Goal: Task Accomplishment & Management: Complete application form

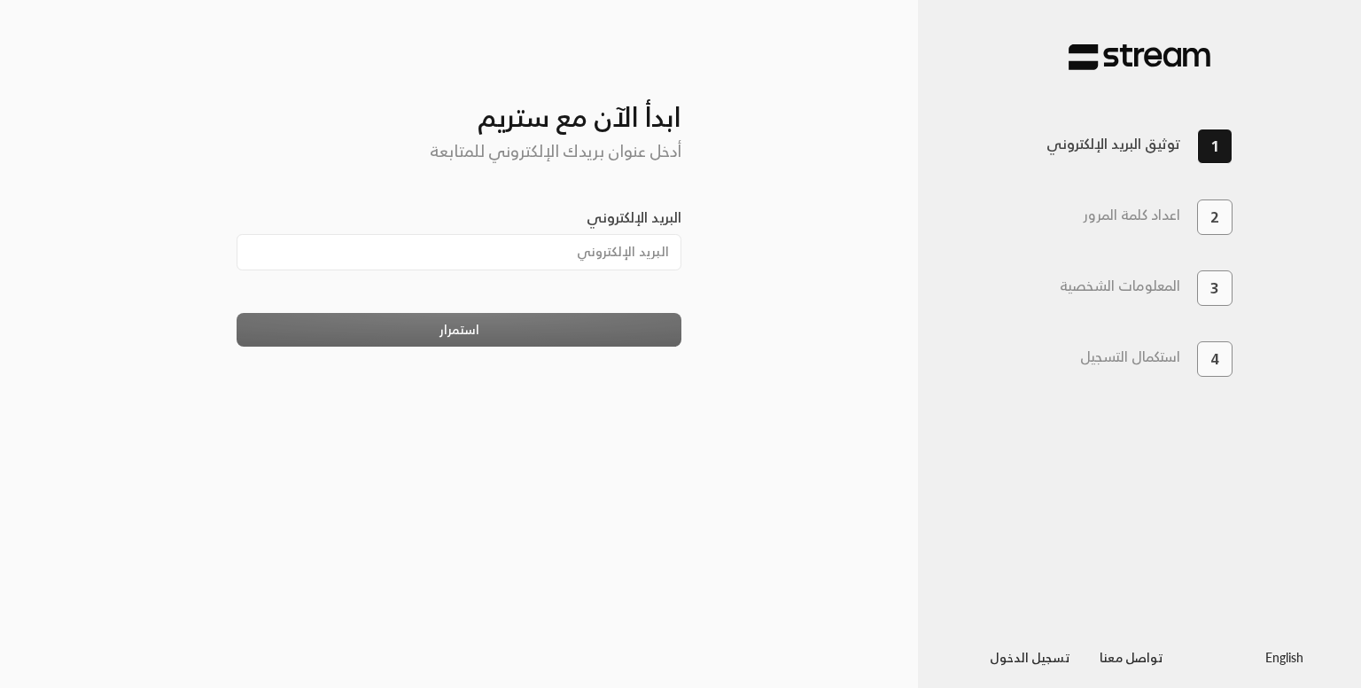
click at [535, 237] on input "البريد الإلكتروني" at bounding box center [460, 252] width 446 height 36
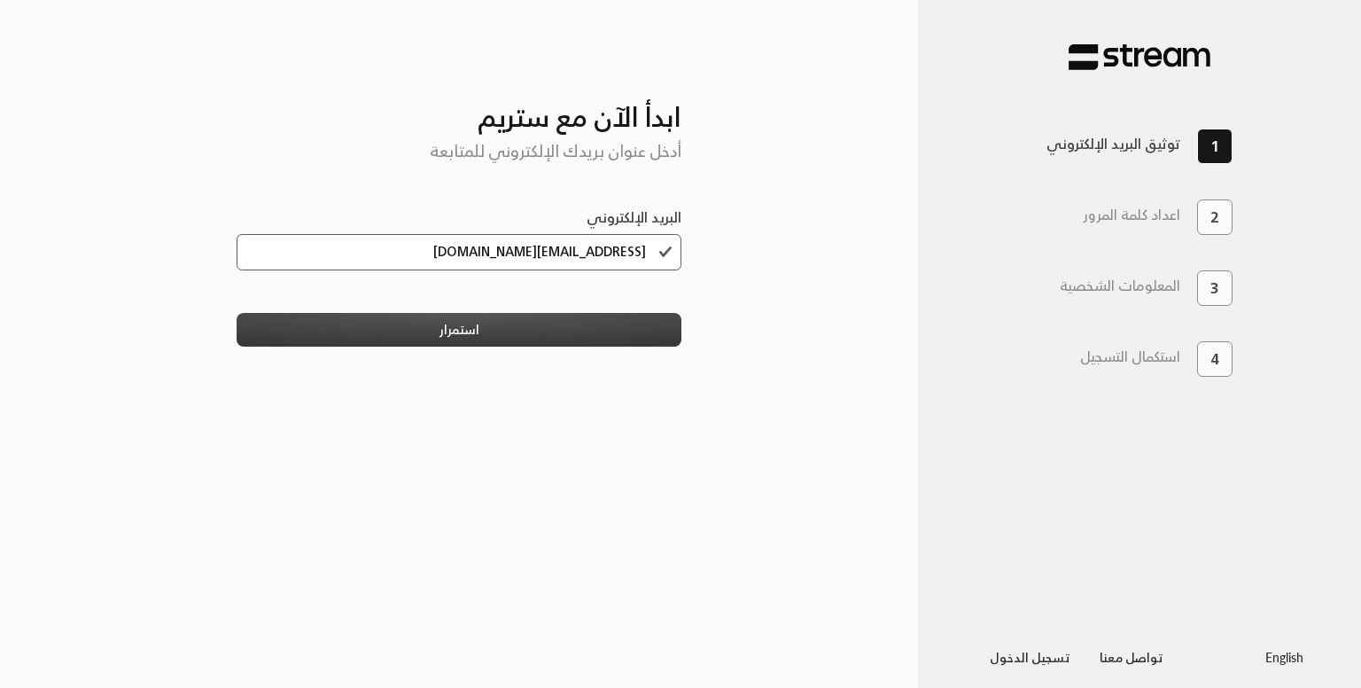
type input "[EMAIL_ADDRESS][DOMAIN_NAME]"
click at [595, 316] on button "استمرار" at bounding box center [460, 329] width 446 height 33
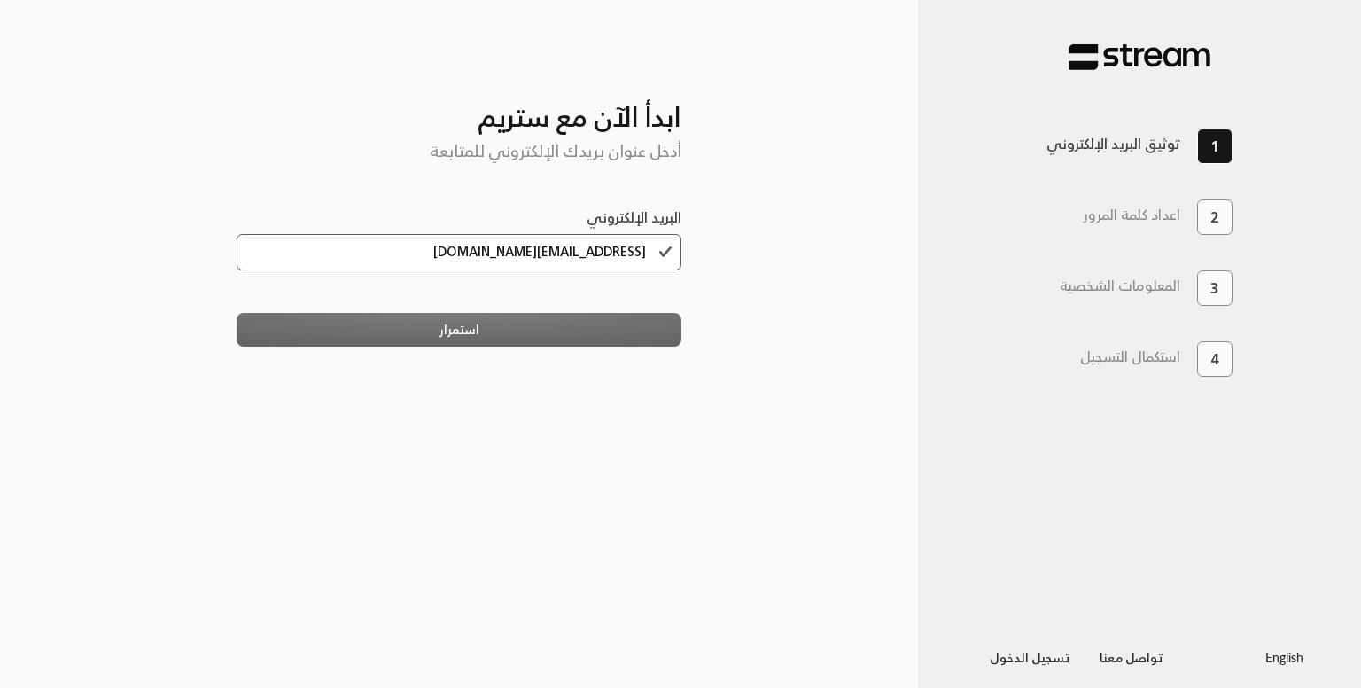
click at [565, 333] on div "استمرار" at bounding box center [460, 329] width 446 height 33
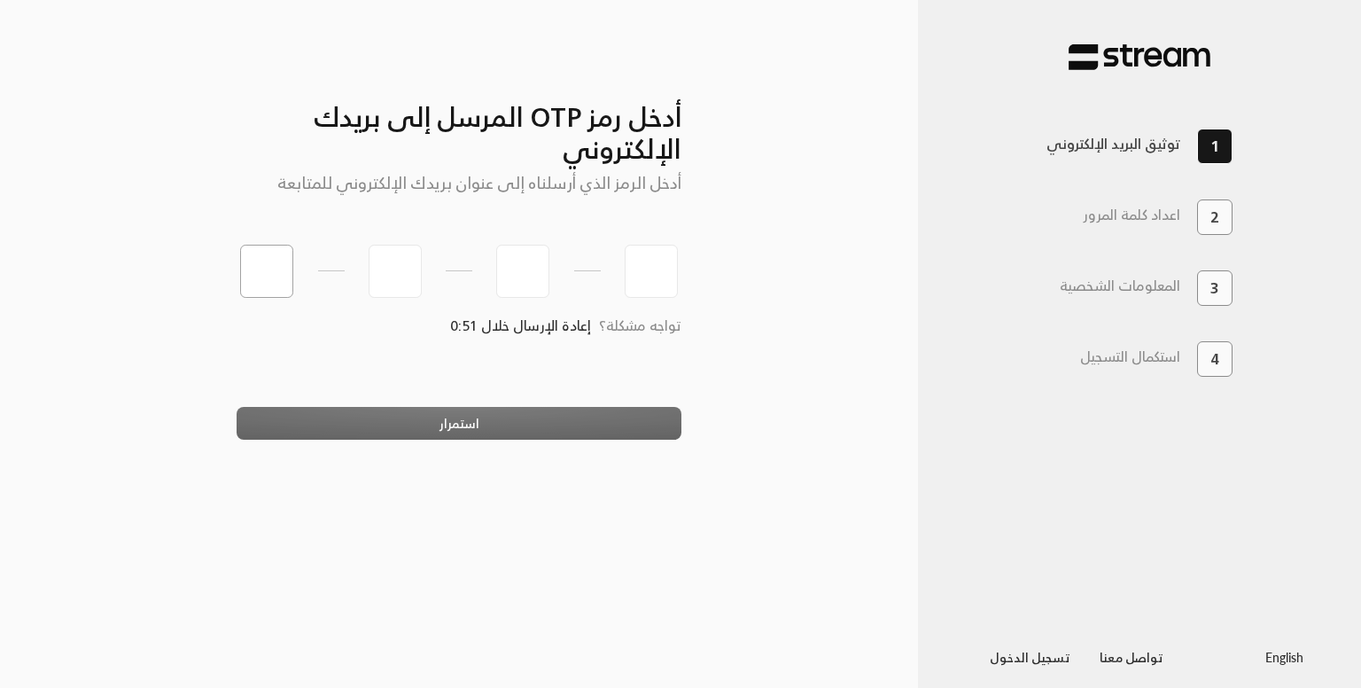
type input "8"
type input "1"
type input "3"
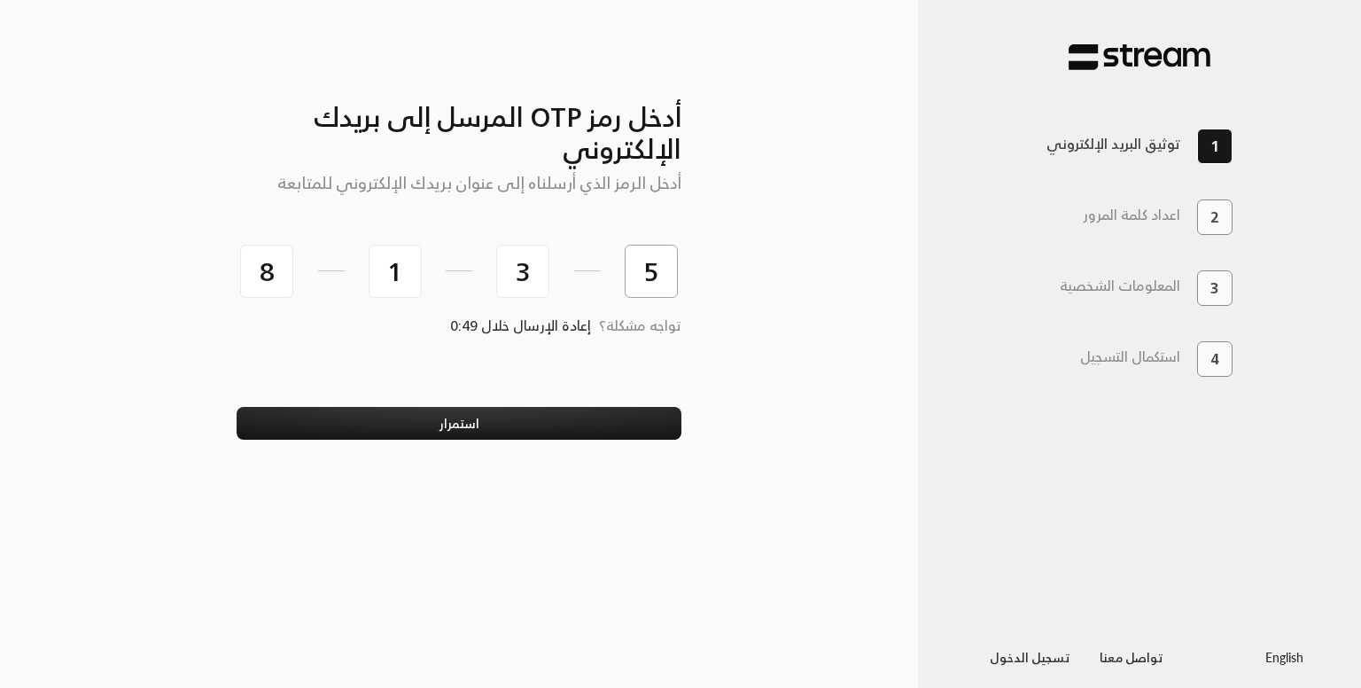
type input "5"
click at [237, 407] on button "استمرار" at bounding box center [460, 423] width 446 height 33
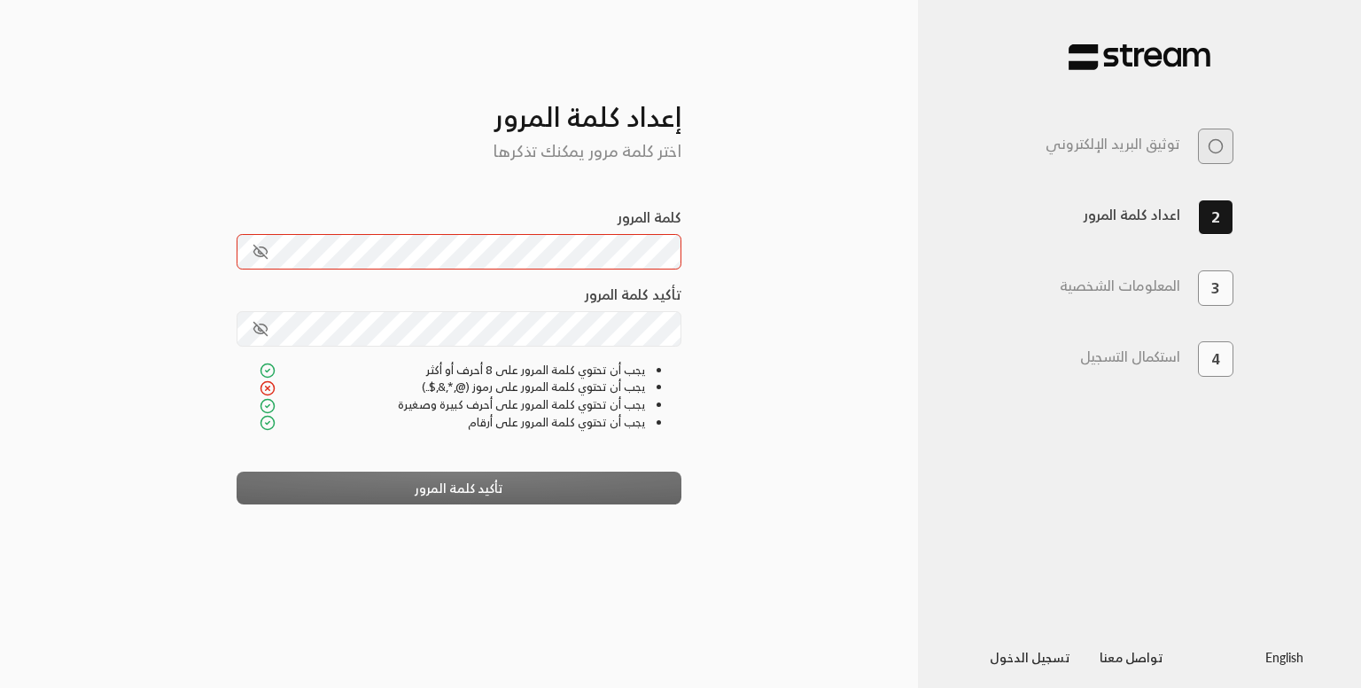
click at [250, 249] on button "toggle password visibility" at bounding box center [260, 252] width 30 height 30
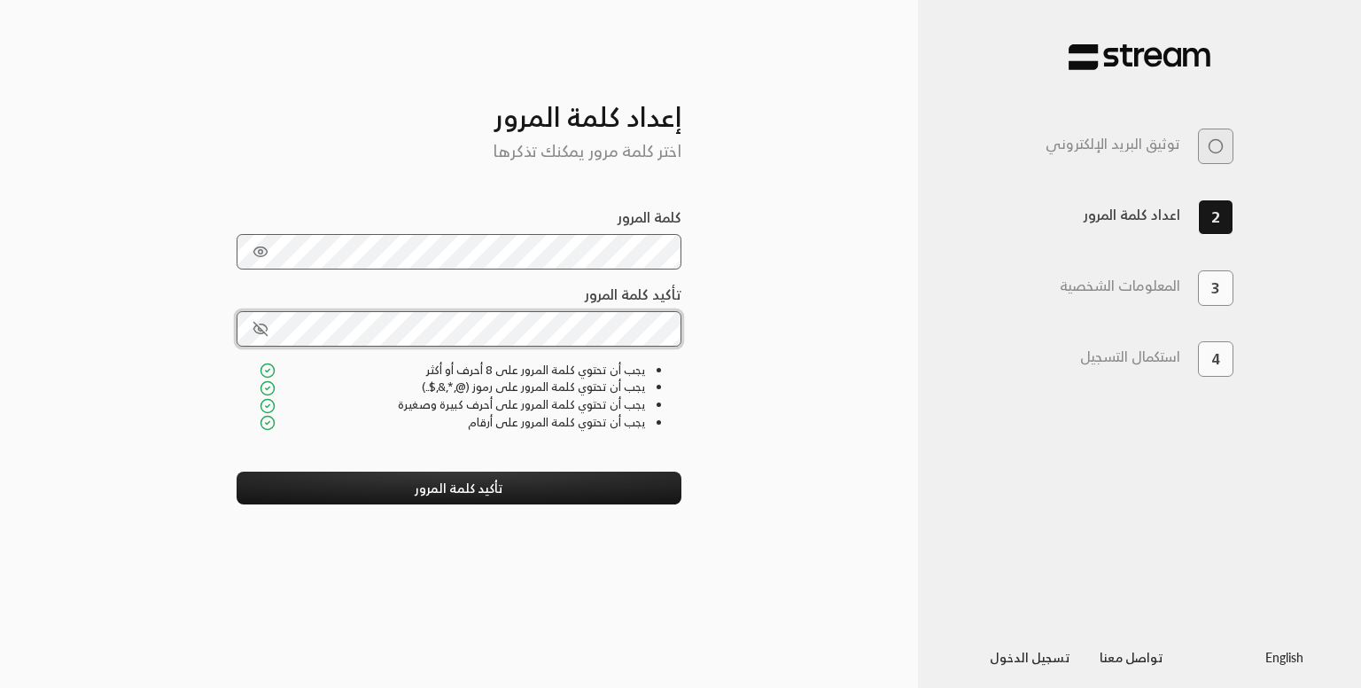
click button "تأكيد كلمة المرور" at bounding box center [460, 487] width 446 height 33
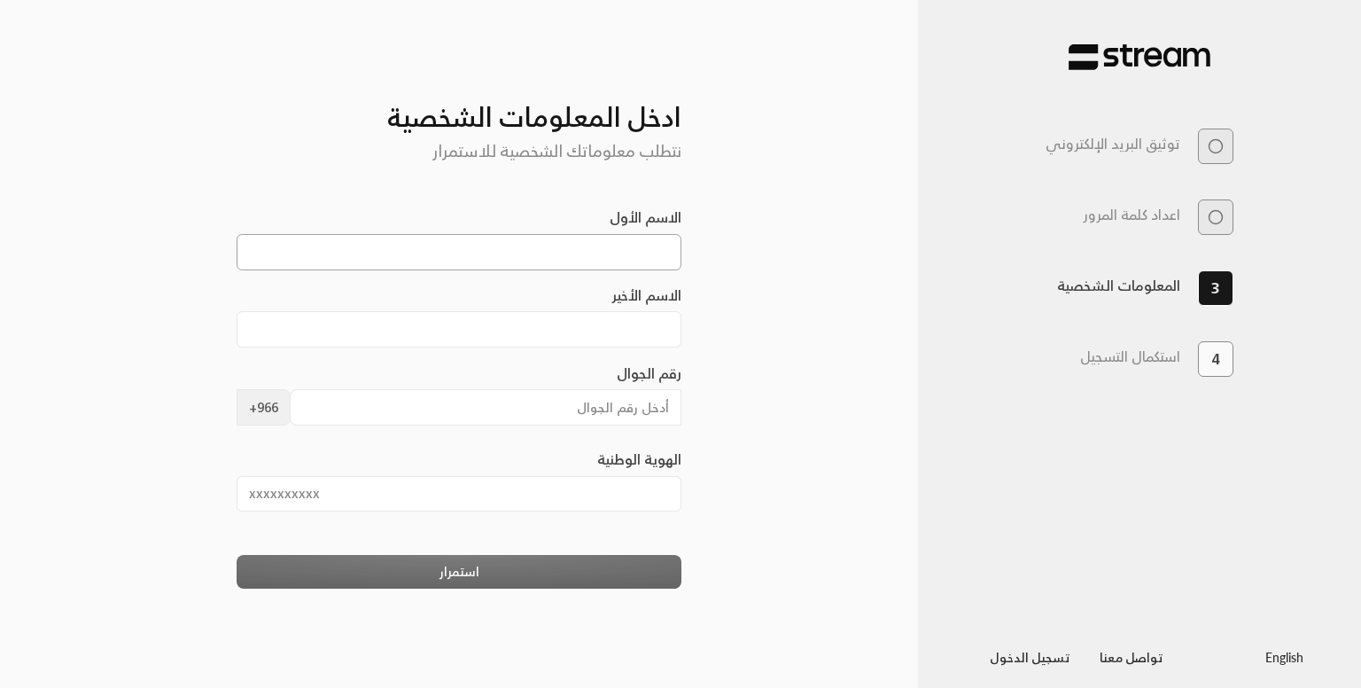
click at [580, 260] on input "الاسم الأول" at bounding box center [460, 252] width 446 height 36
type input "m"
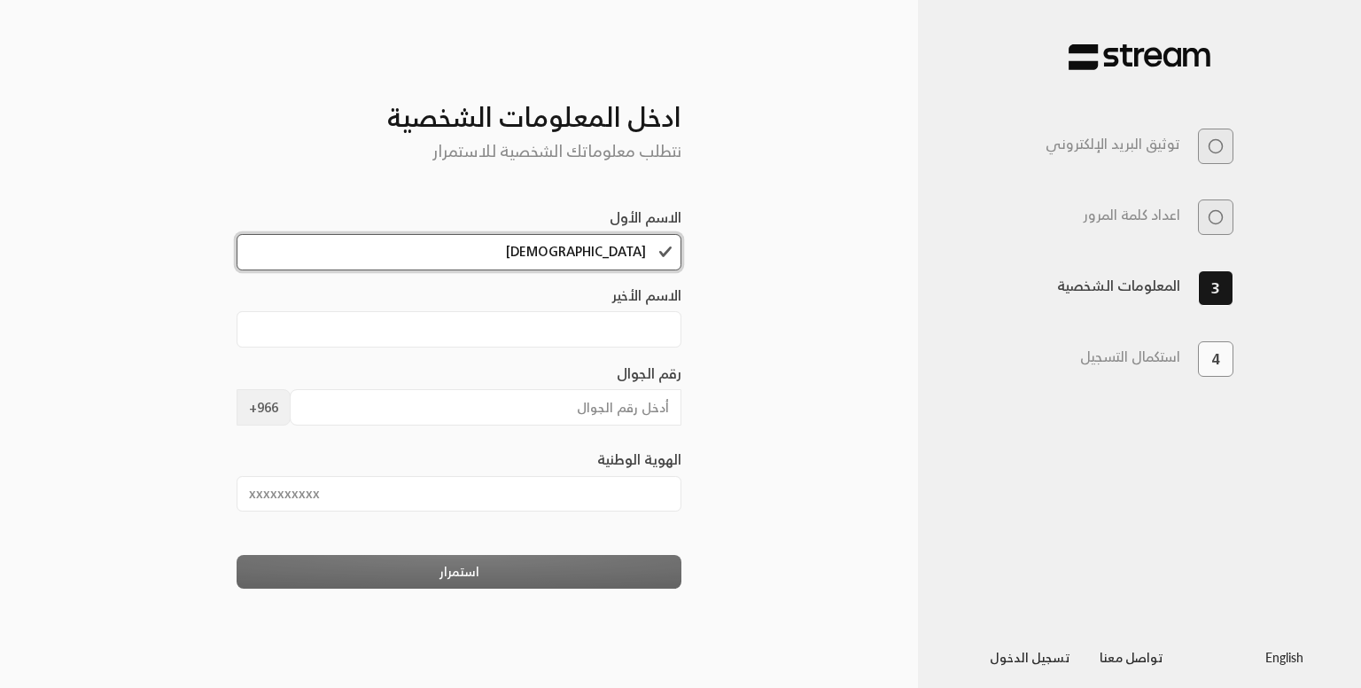
type input "[DEMOGRAPHIC_DATA]"
click at [621, 320] on input "الاسم الأخير" at bounding box center [460, 329] width 446 height 36
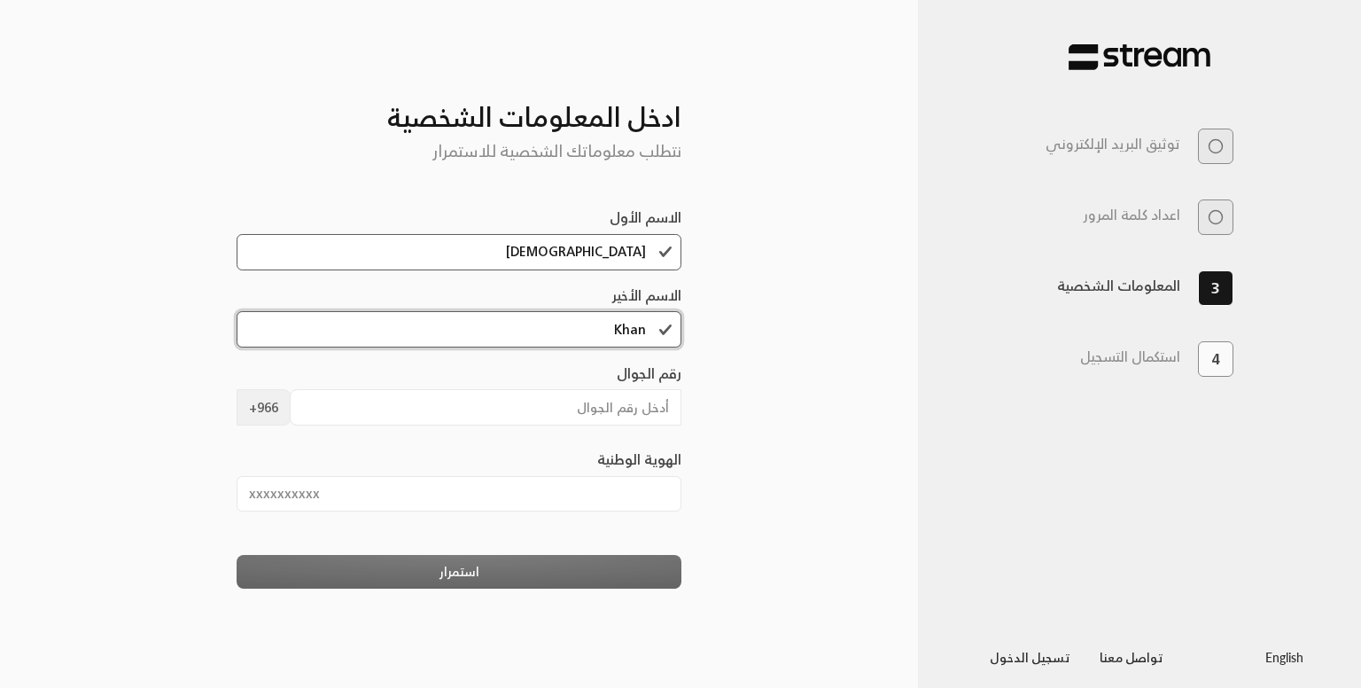
type input "Khan"
click at [594, 395] on input "رقم الجوال" at bounding box center [486, 407] width 392 height 36
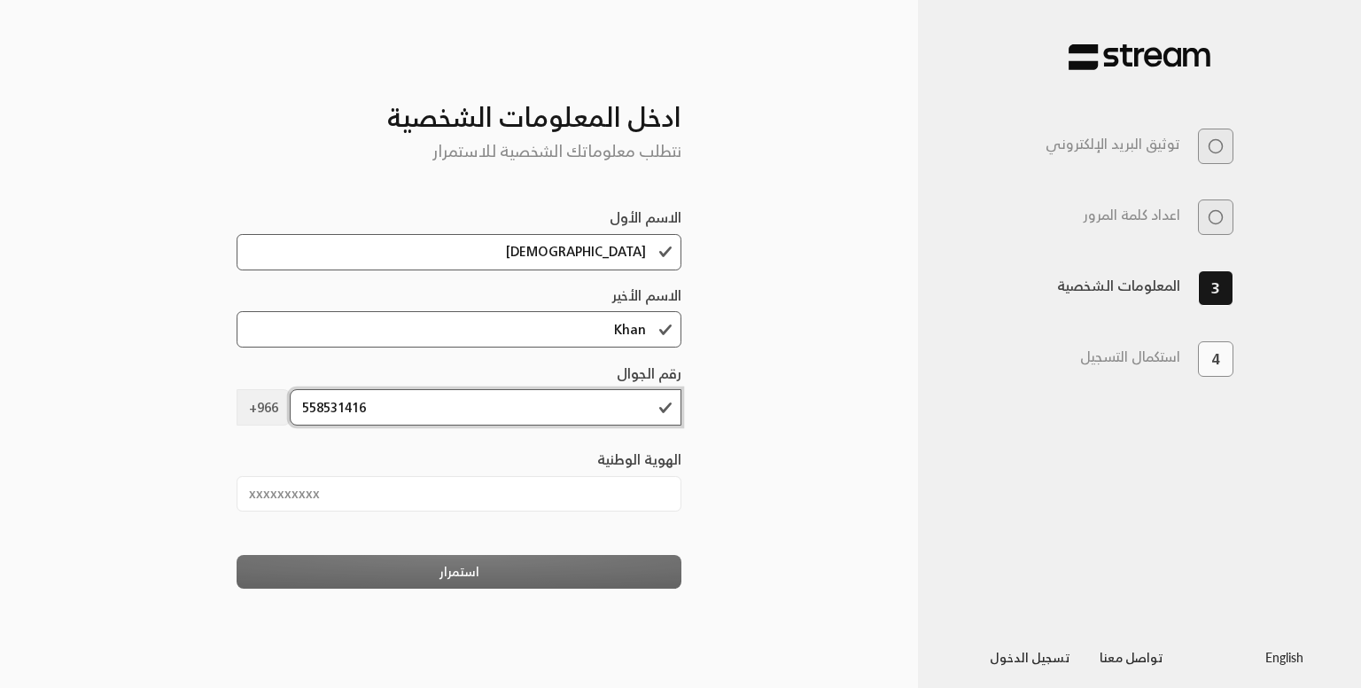
type input "558531416"
click at [482, 500] on input "الهوية الوطنية" at bounding box center [460, 494] width 446 height 36
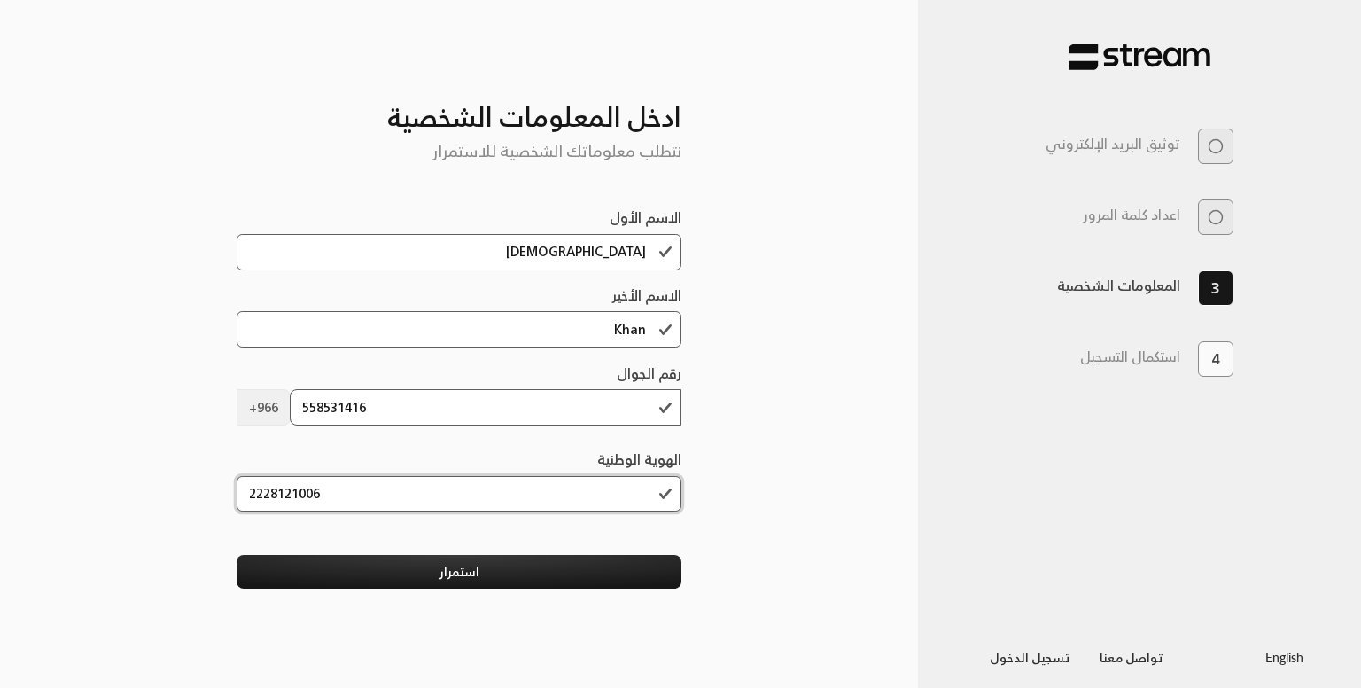
type input "2228121006"
click at [237, 555] on button "استمرار" at bounding box center [460, 571] width 446 height 33
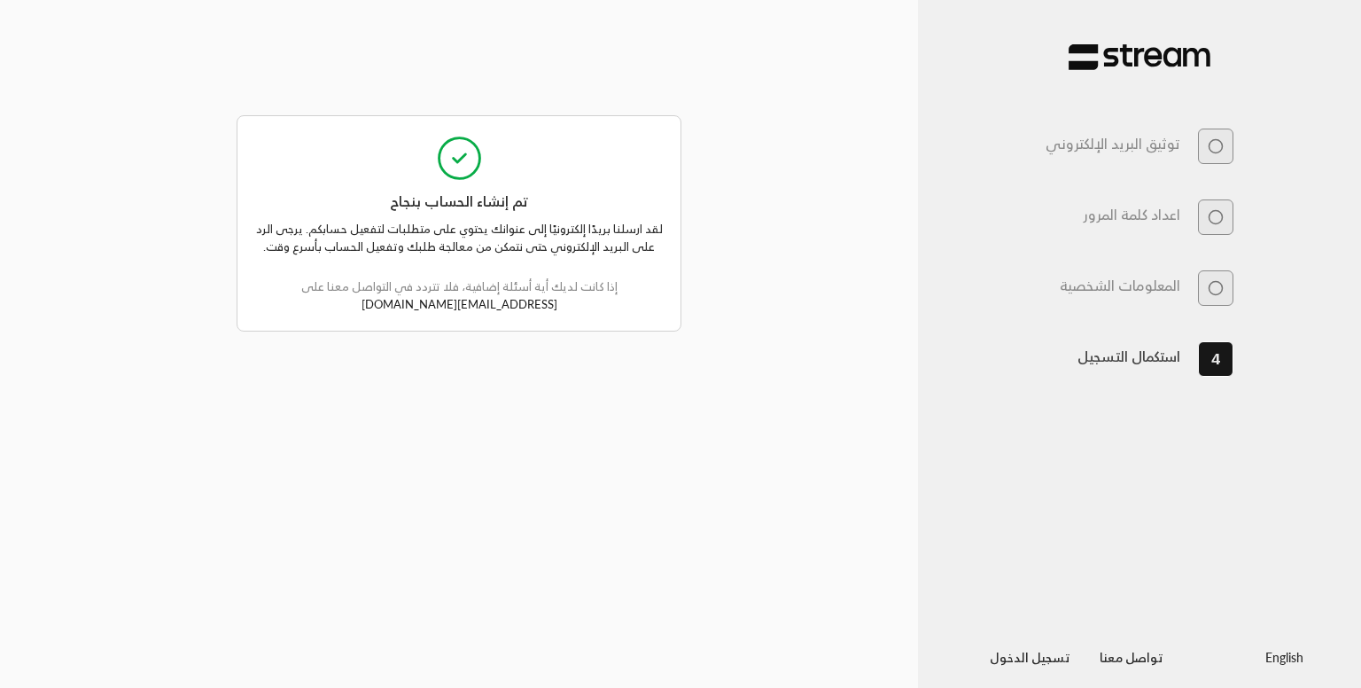
click at [455, 229] on div "لقد ارسلنا بريدًا إلكترونيًا إلى عنوانك يحتوي على متطلبات لتفعيل حسابكم. يرجى ا…" at bounding box center [459, 263] width 408 height 101
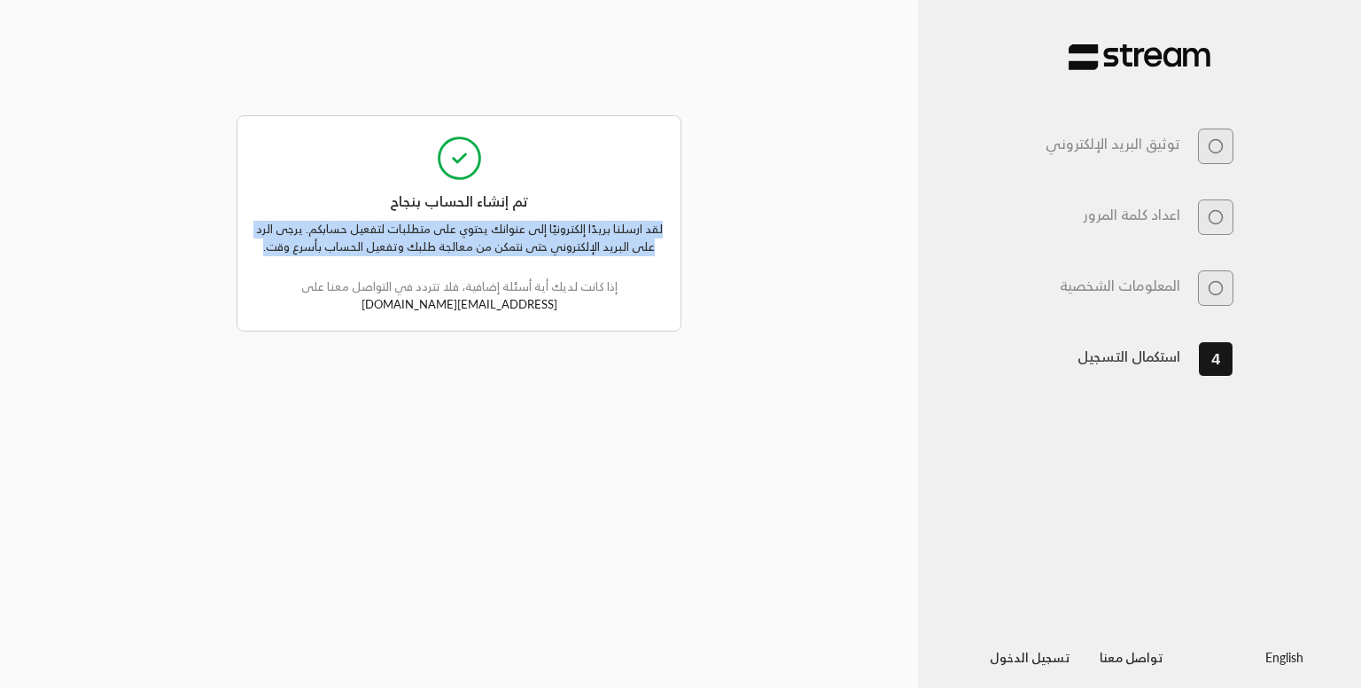
click at [455, 229] on div "لقد ارسلنا بريدًا إلكترونيًا إلى عنوانك يحتوي على متطلبات لتفعيل حسابكم. يرجى ا…" at bounding box center [459, 263] width 408 height 101
click at [481, 251] on div "لقد ارسلنا بريدًا إلكترونيًا إلى عنوانك يحتوي على متطلبات لتفعيل حسابكم. يرجى ا…" at bounding box center [459, 263] width 408 height 101
